Goal: Transaction & Acquisition: Obtain resource

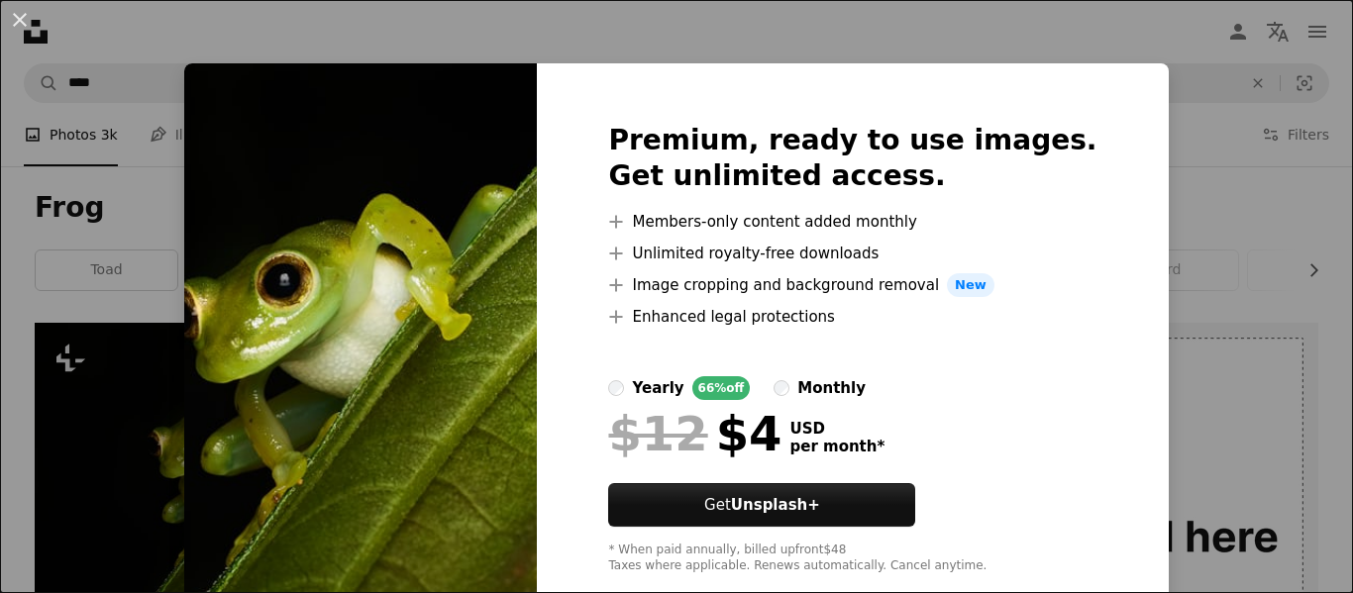
click at [190, 392] on div "An X shape Premium, ready to use images. Get unlimited access. A plus sign Memb…" at bounding box center [676, 296] width 1353 height 593
click at [94, 446] on div "An X shape Premium, ready to use images. Get unlimited access. A plus sign Memb…" at bounding box center [676, 296] width 1353 height 593
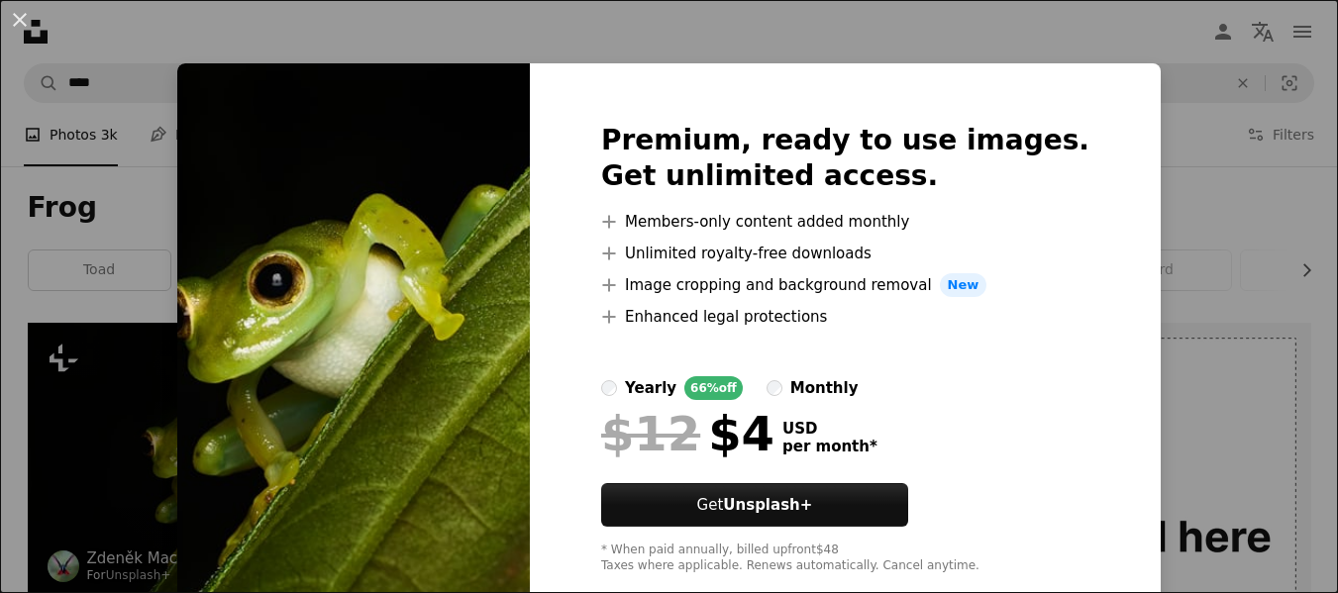
click at [94, 446] on img at bounding box center [234, 461] width 412 height 277
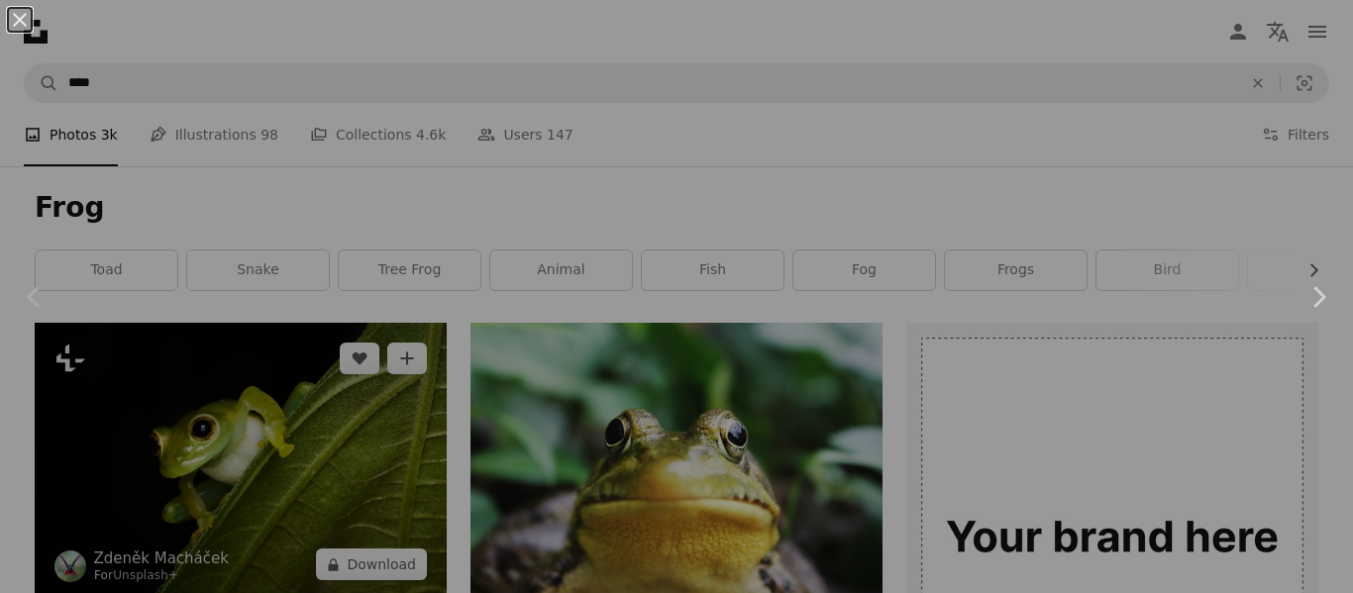
click at [94, 446] on div "An X shape Chevron left Chevron right" at bounding box center [676, 296] width 1353 height 593
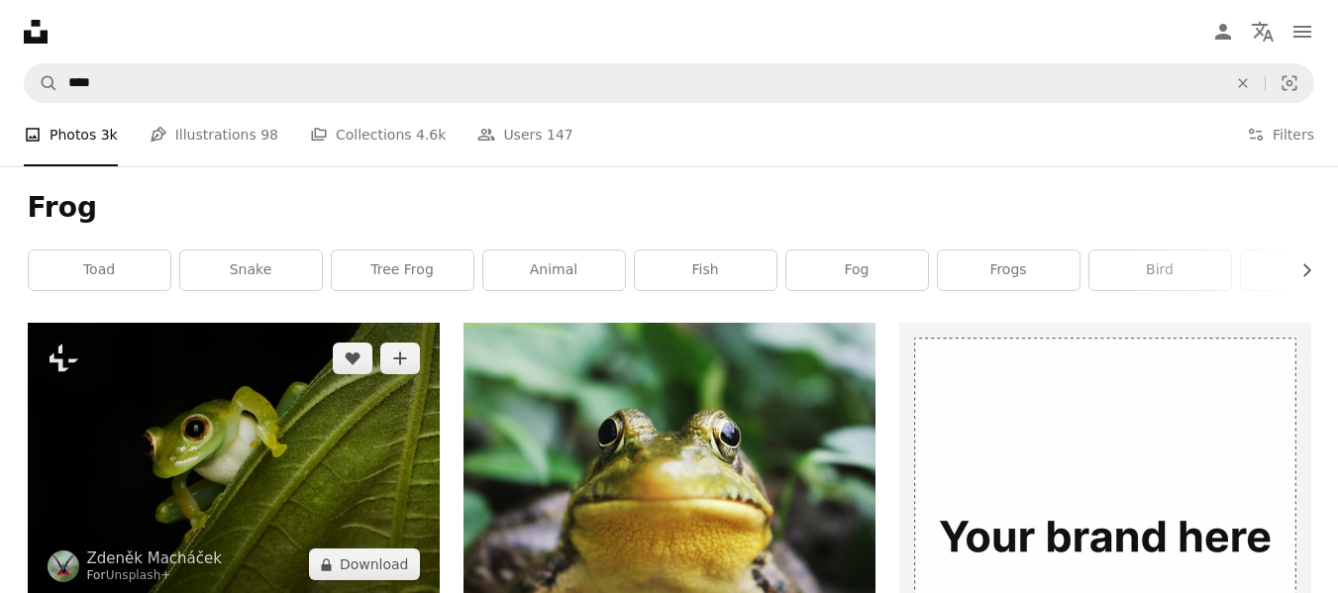
click at [94, 446] on img at bounding box center [234, 461] width 412 height 277
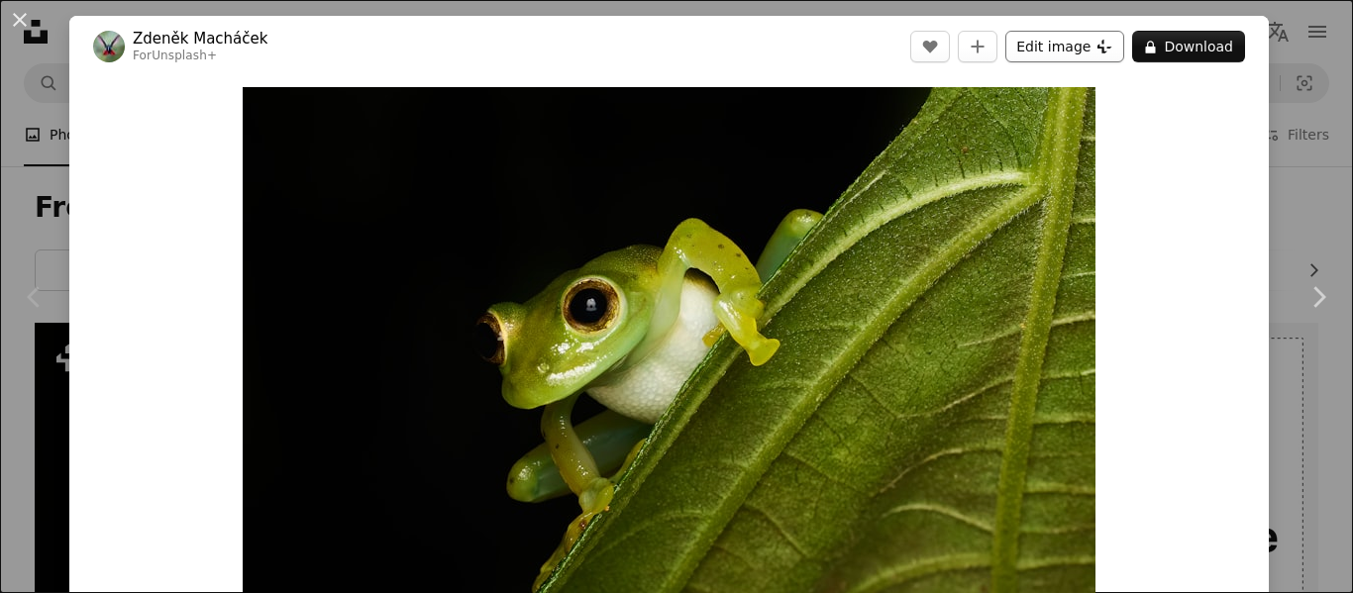
click at [1034, 44] on button "Edit image Plus sign for Unsplash+" at bounding box center [1064, 47] width 119 height 32
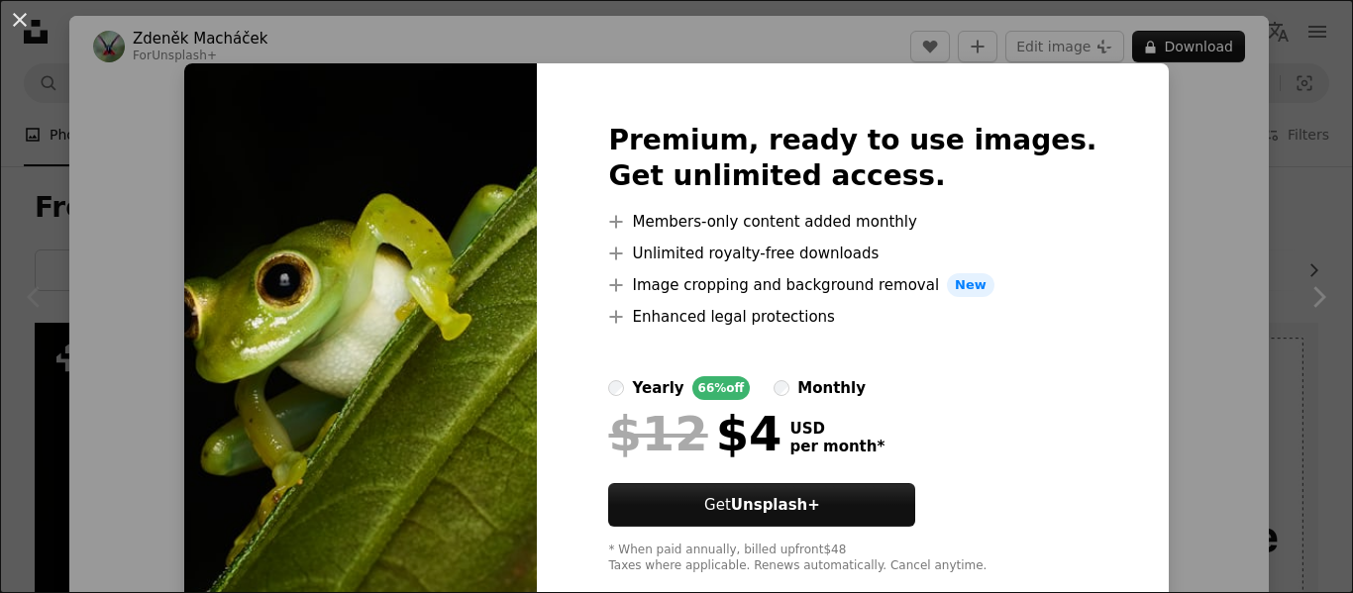
click at [526, 219] on img at bounding box center [360, 348] width 353 height 570
click at [135, 262] on div "An X shape Premium, ready to use images. Get unlimited access. A plus sign Memb…" at bounding box center [676, 296] width 1353 height 593
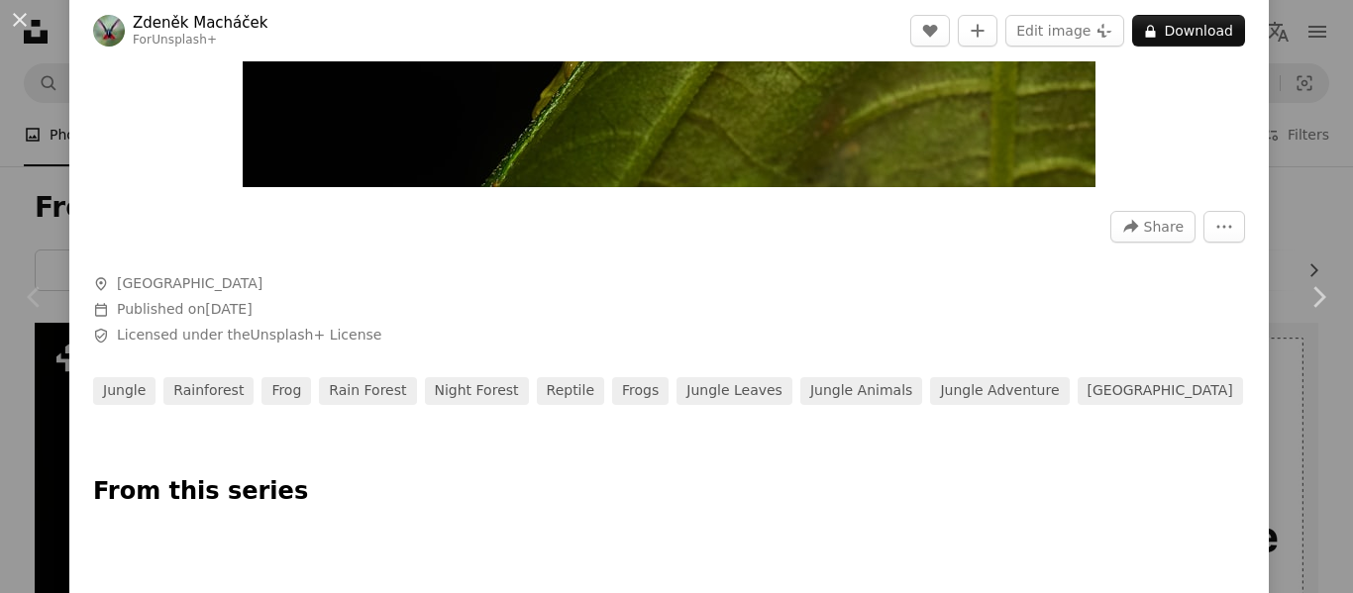
scroll to position [475, 0]
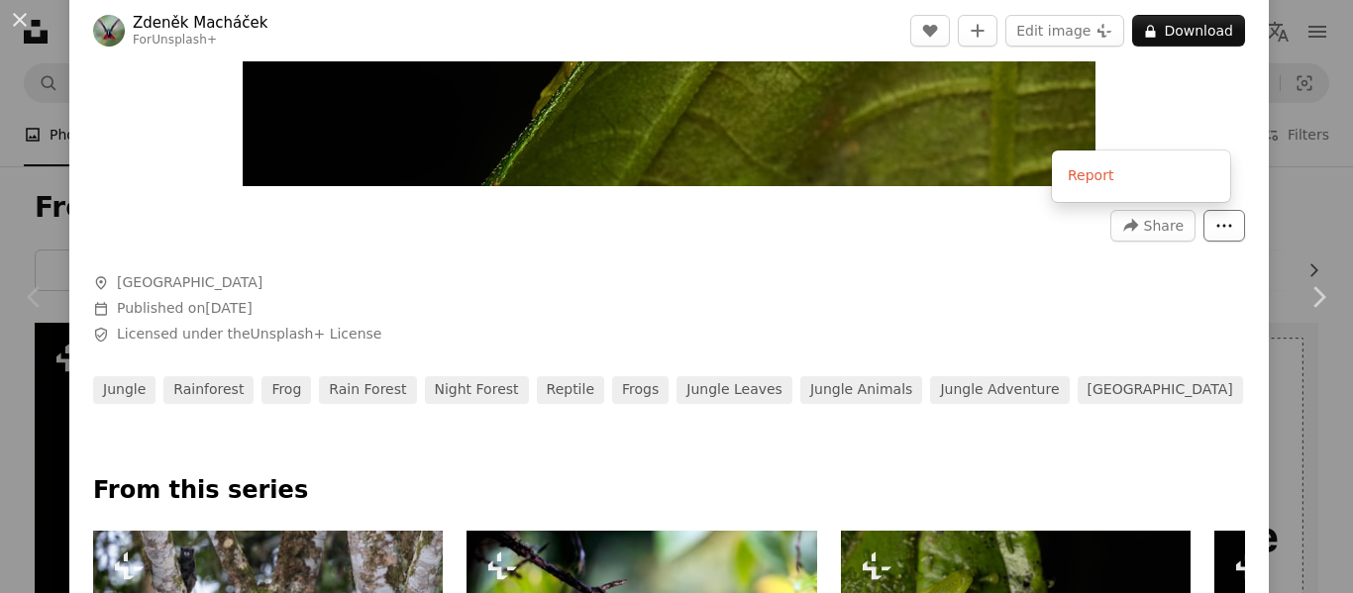
click at [1203, 231] on button "More Actions" at bounding box center [1224, 226] width 42 height 32
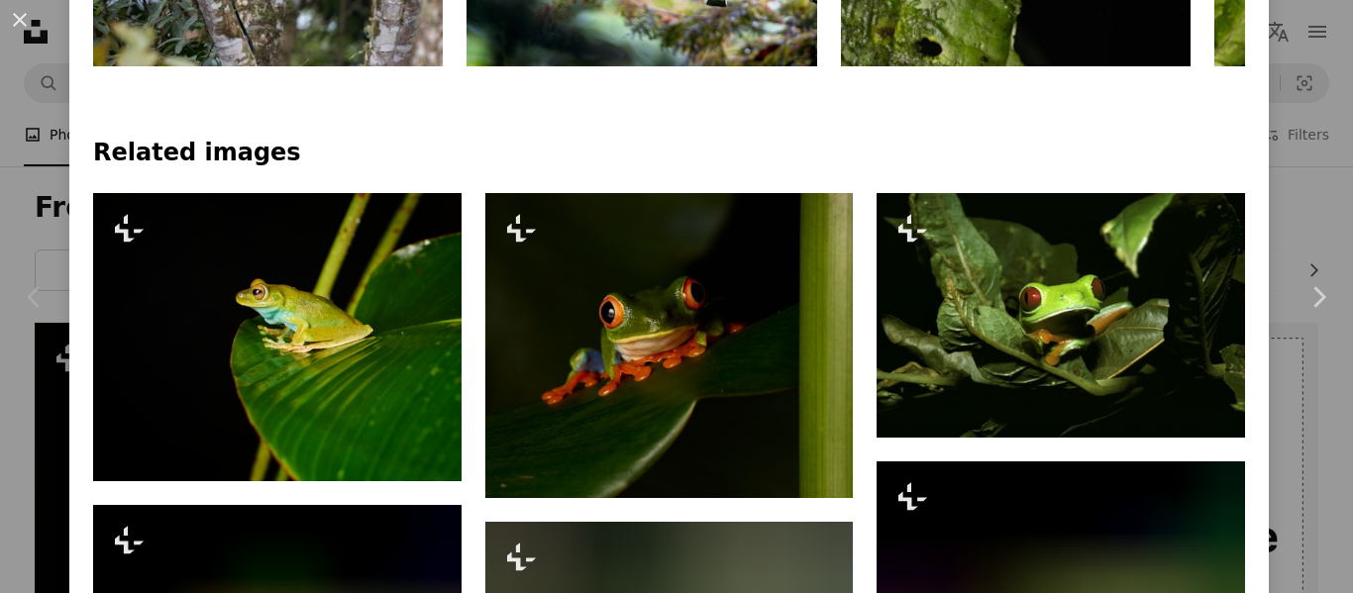
scroll to position [1228, 0]
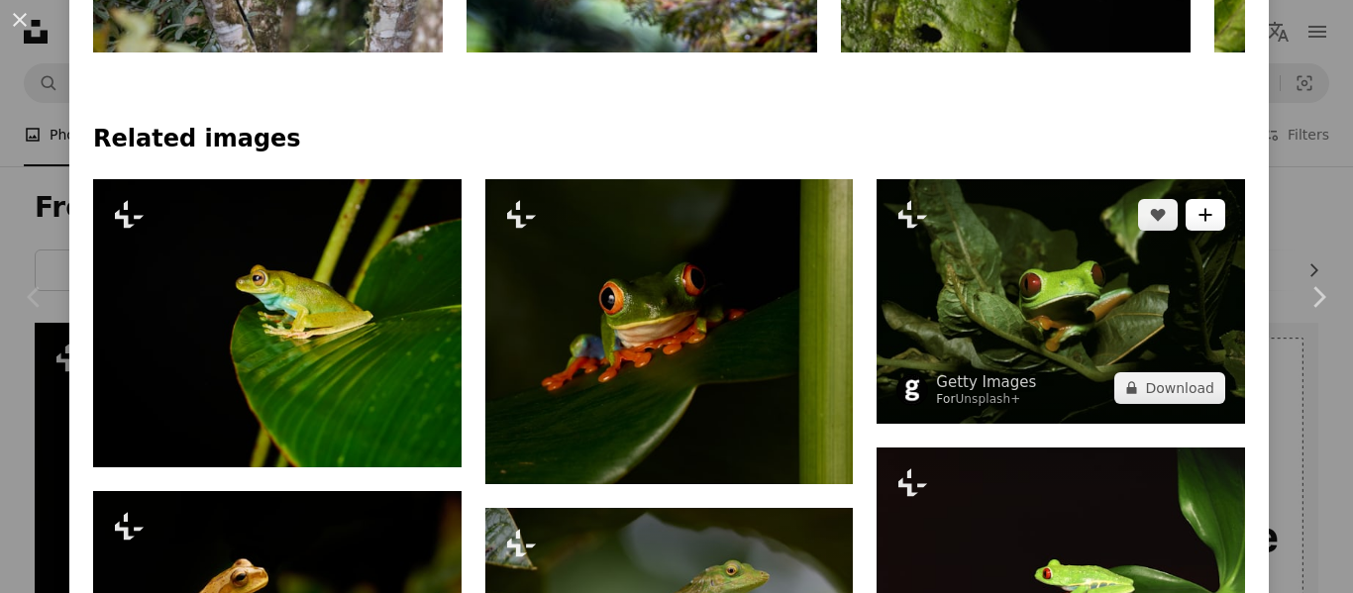
click at [1197, 220] on icon "A plus sign" at bounding box center [1205, 215] width 16 height 16
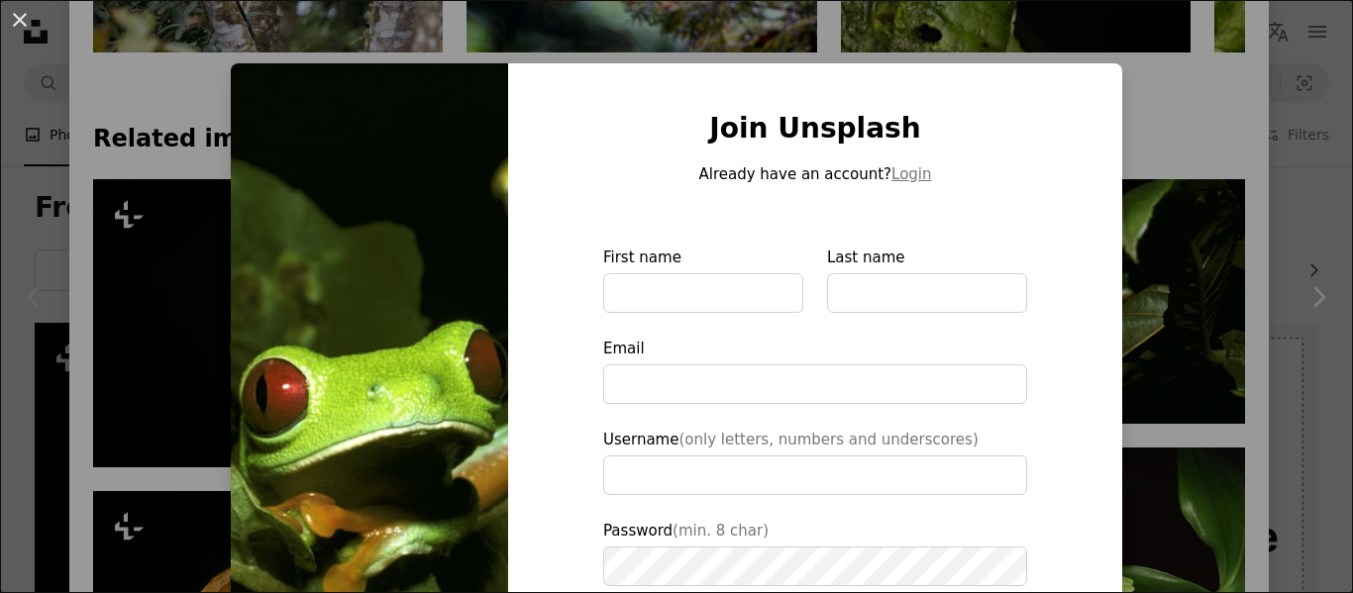
type input "**********"
click at [1159, 218] on div "An X shape Join Unsplash Already have an account? Login First name Last name Em…" at bounding box center [676, 296] width 1353 height 593
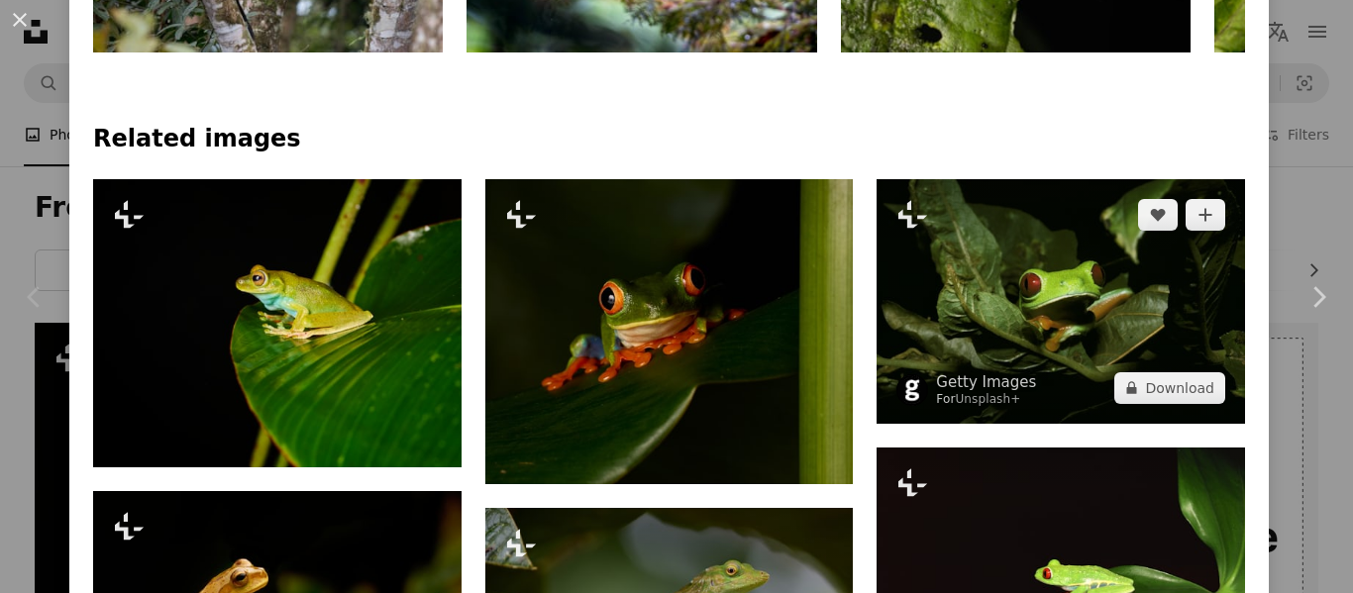
click at [1050, 304] on img at bounding box center [1060, 301] width 368 height 245
